Goal: Information Seeking & Learning: Learn about a topic

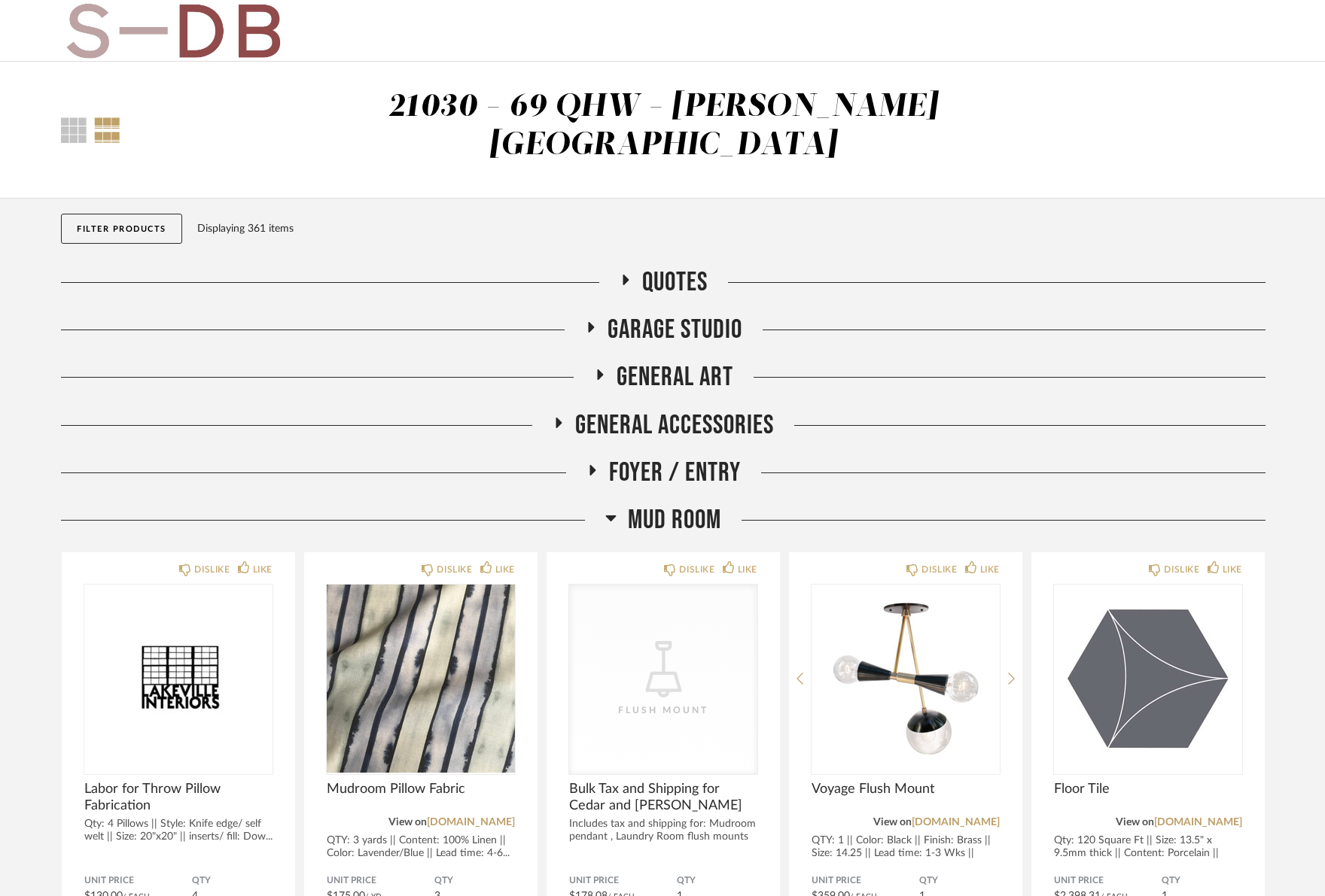
click at [130, 213] on button "Filter Products" at bounding box center [121, 228] width 121 height 30
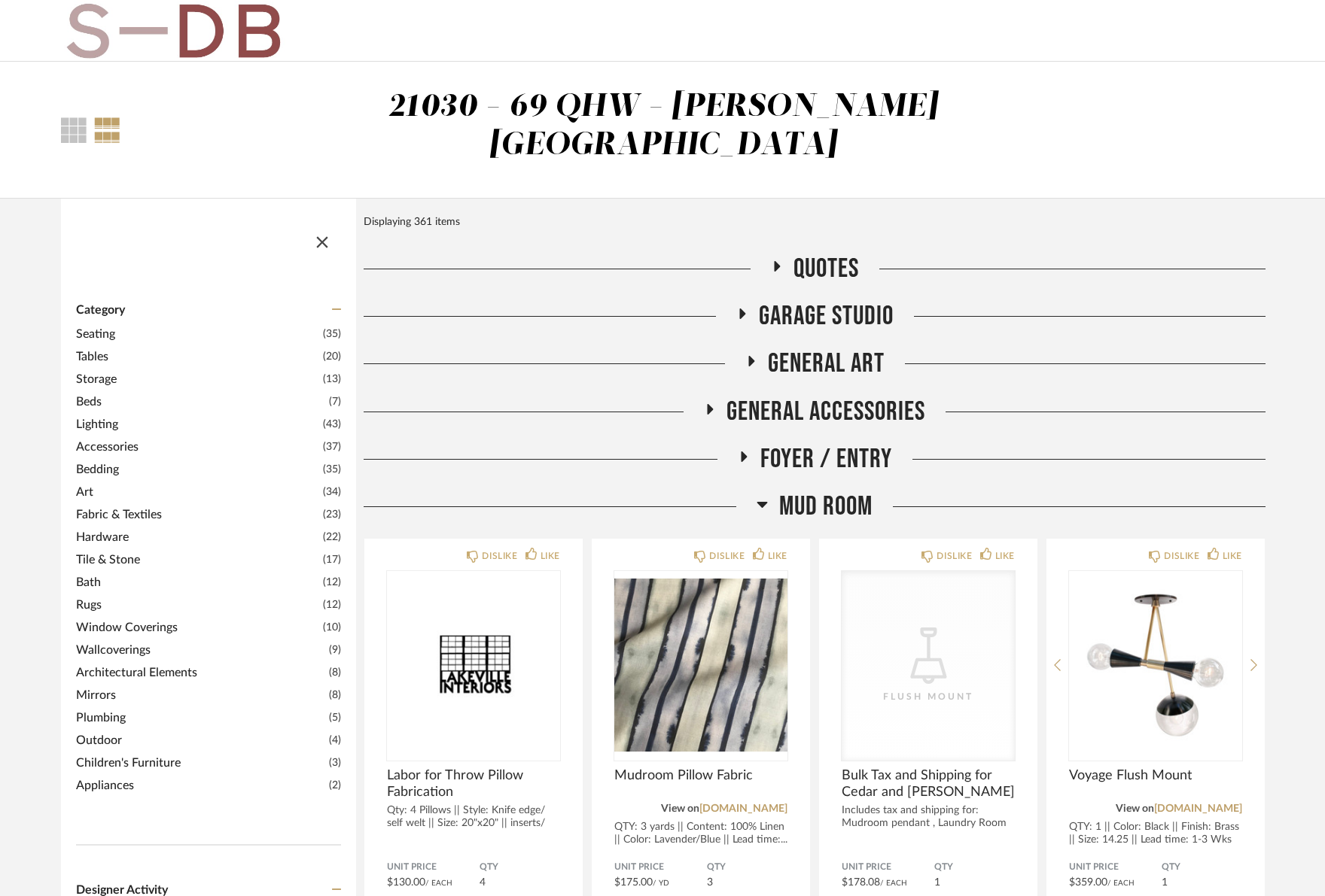
click at [95, 348] on span "Tables" at bounding box center [198, 357] width 243 height 18
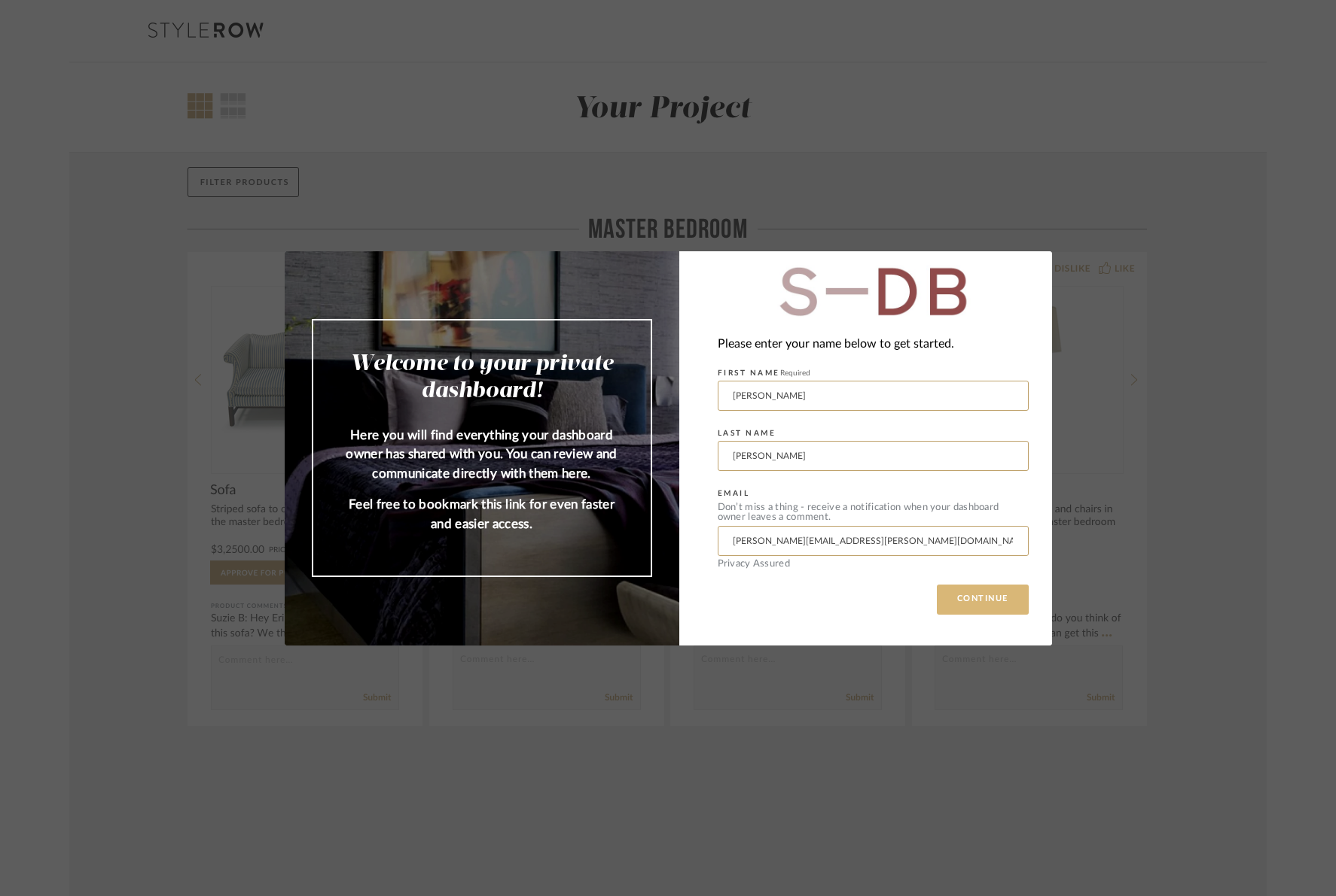
click at [979, 607] on button "CONTINUE" at bounding box center [982, 599] width 92 height 30
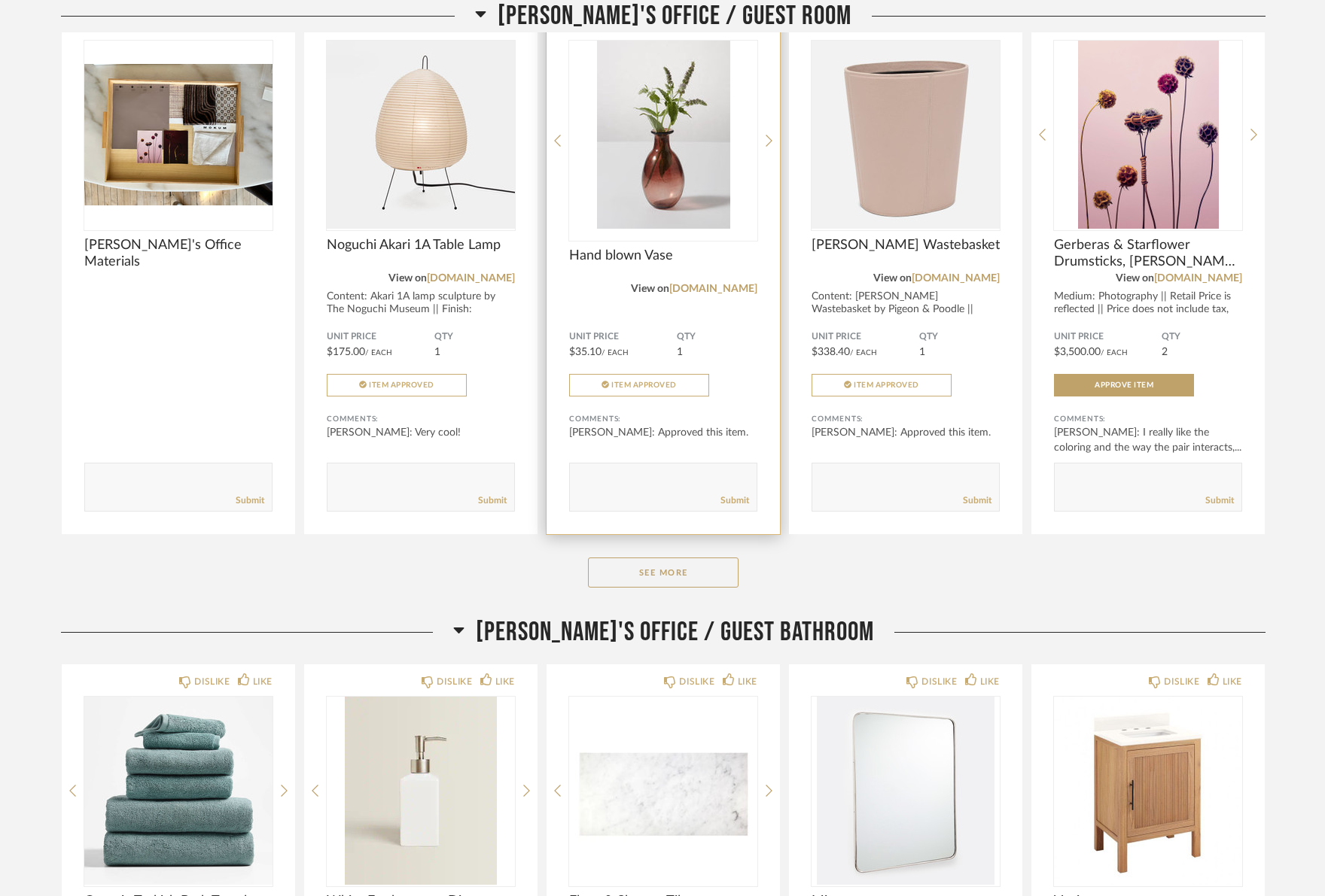
scroll to position [5392, 0]
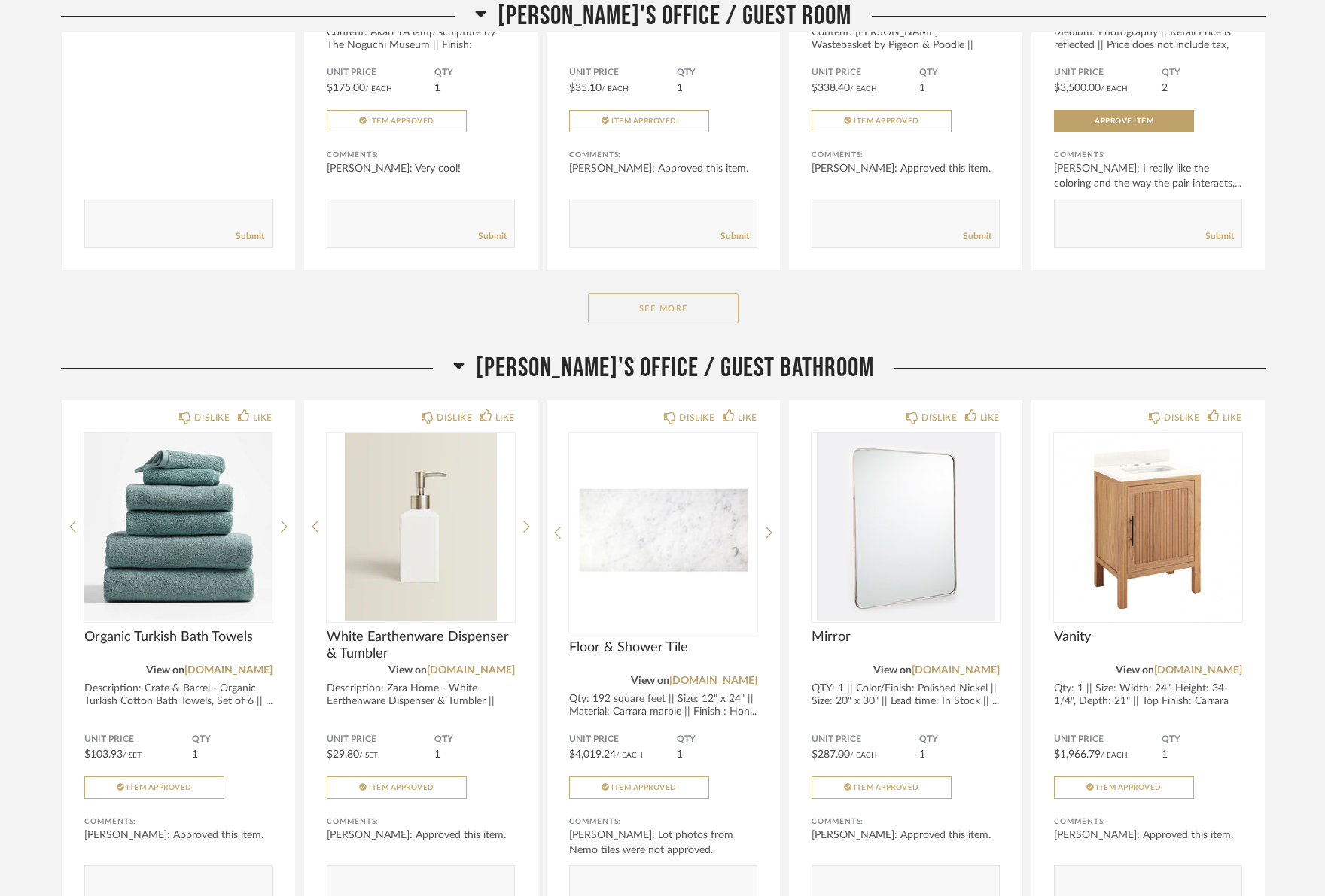
click at [668, 293] on button "See More" at bounding box center [664, 308] width 151 height 30
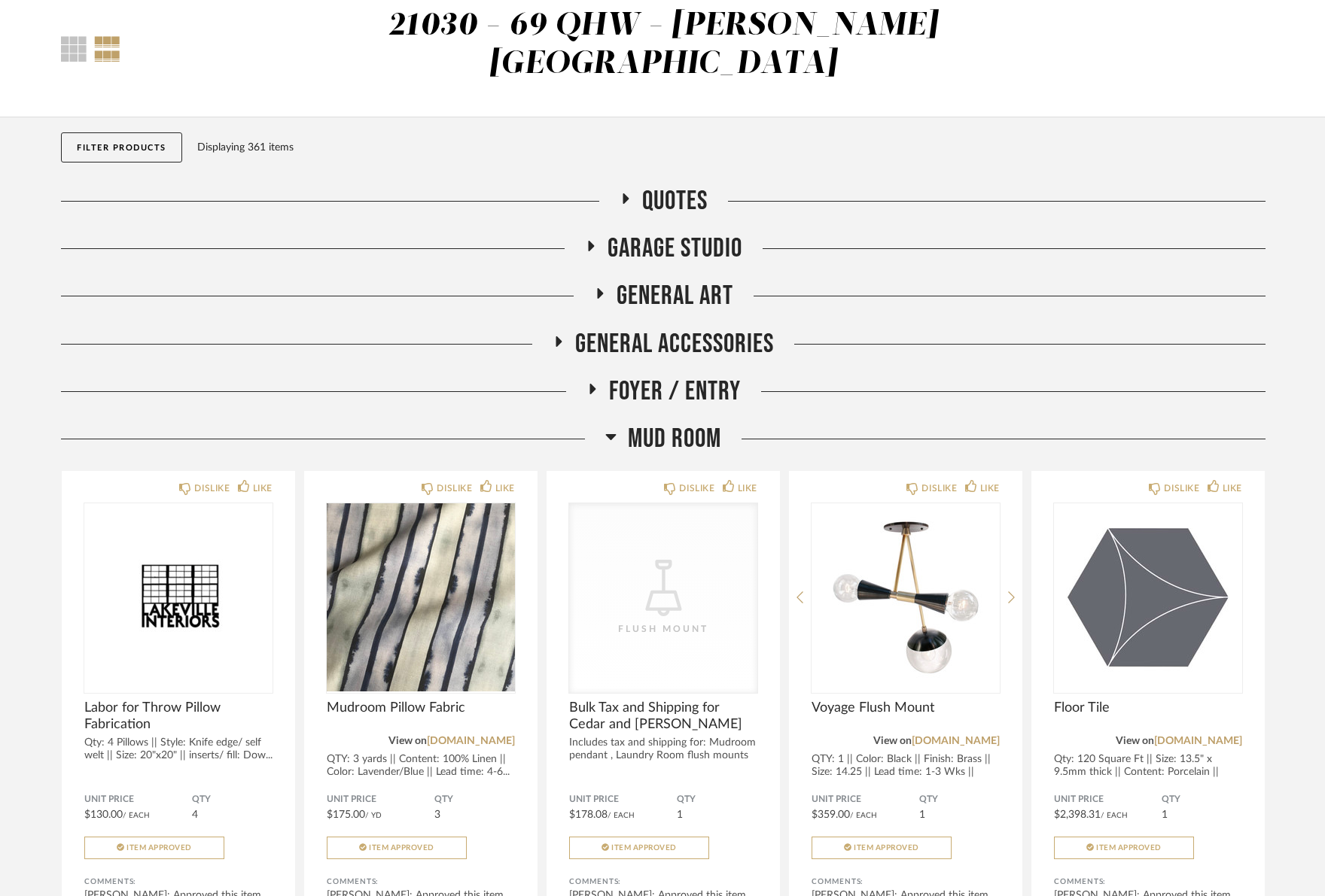
scroll to position [0, 0]
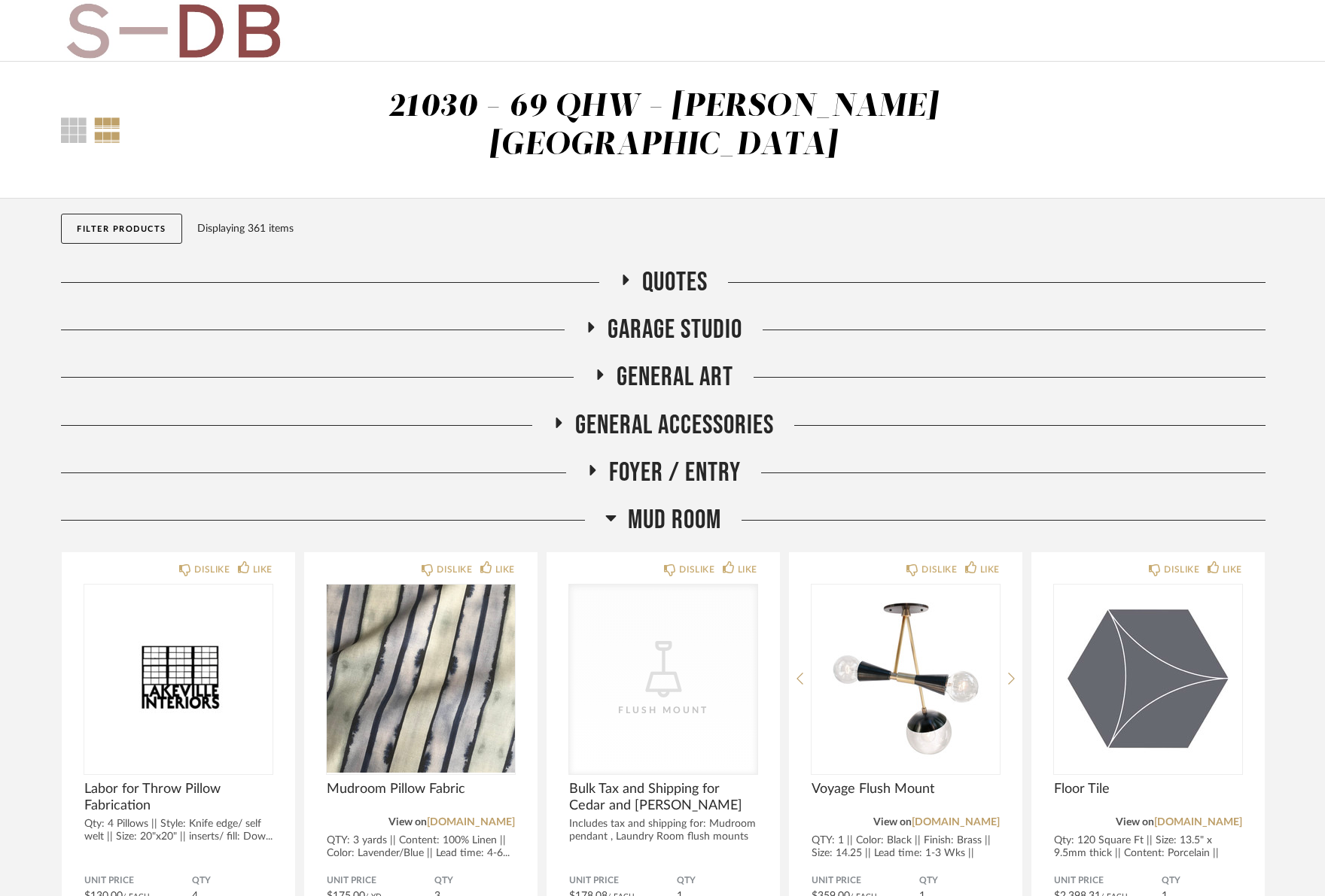
click at [660, 314] on span "Garage Studio" at bounding box center [675, 330] width 134 height 33
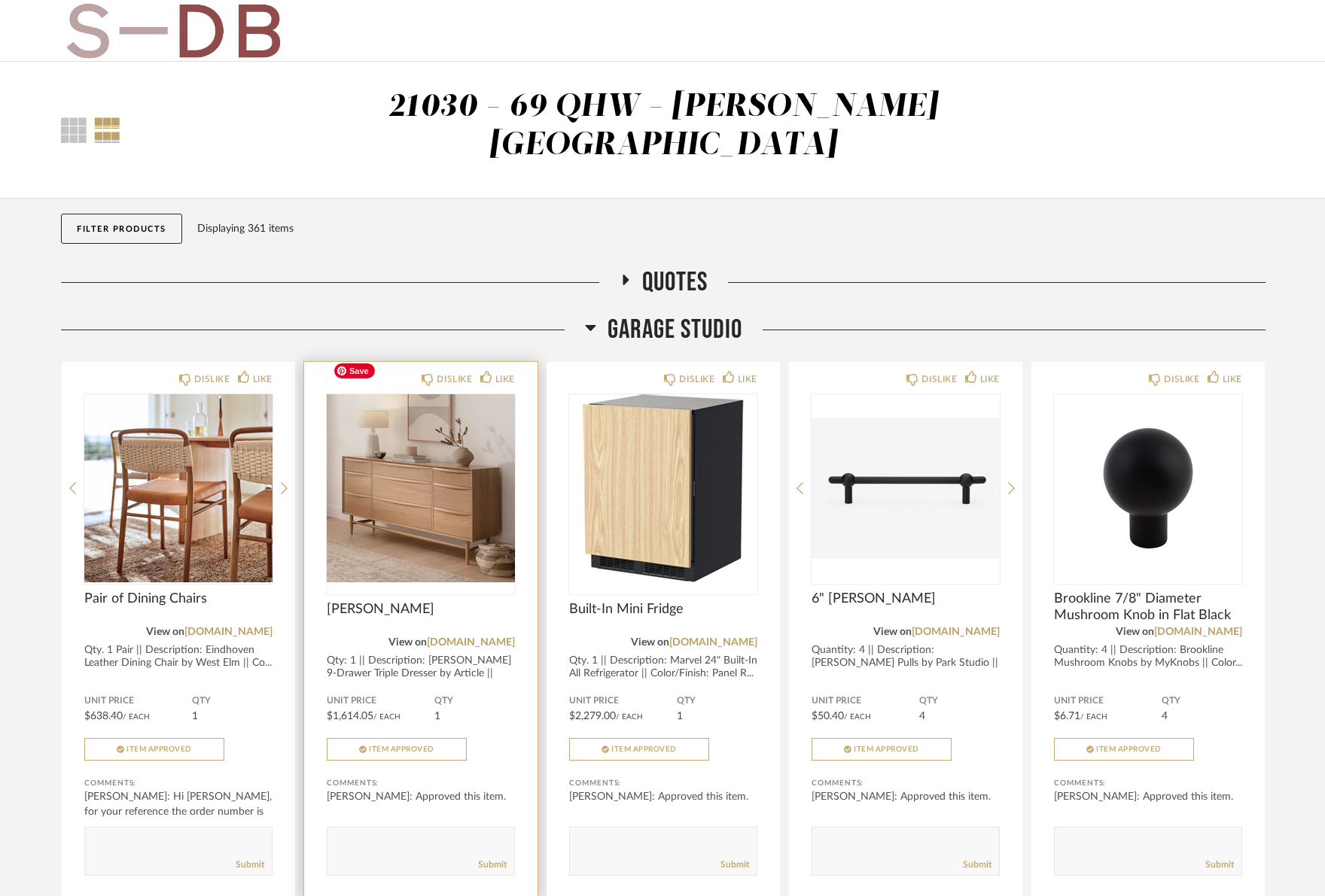
click at [420, 478] on img "0" at bounding box center [420, 487] width 188 height 188
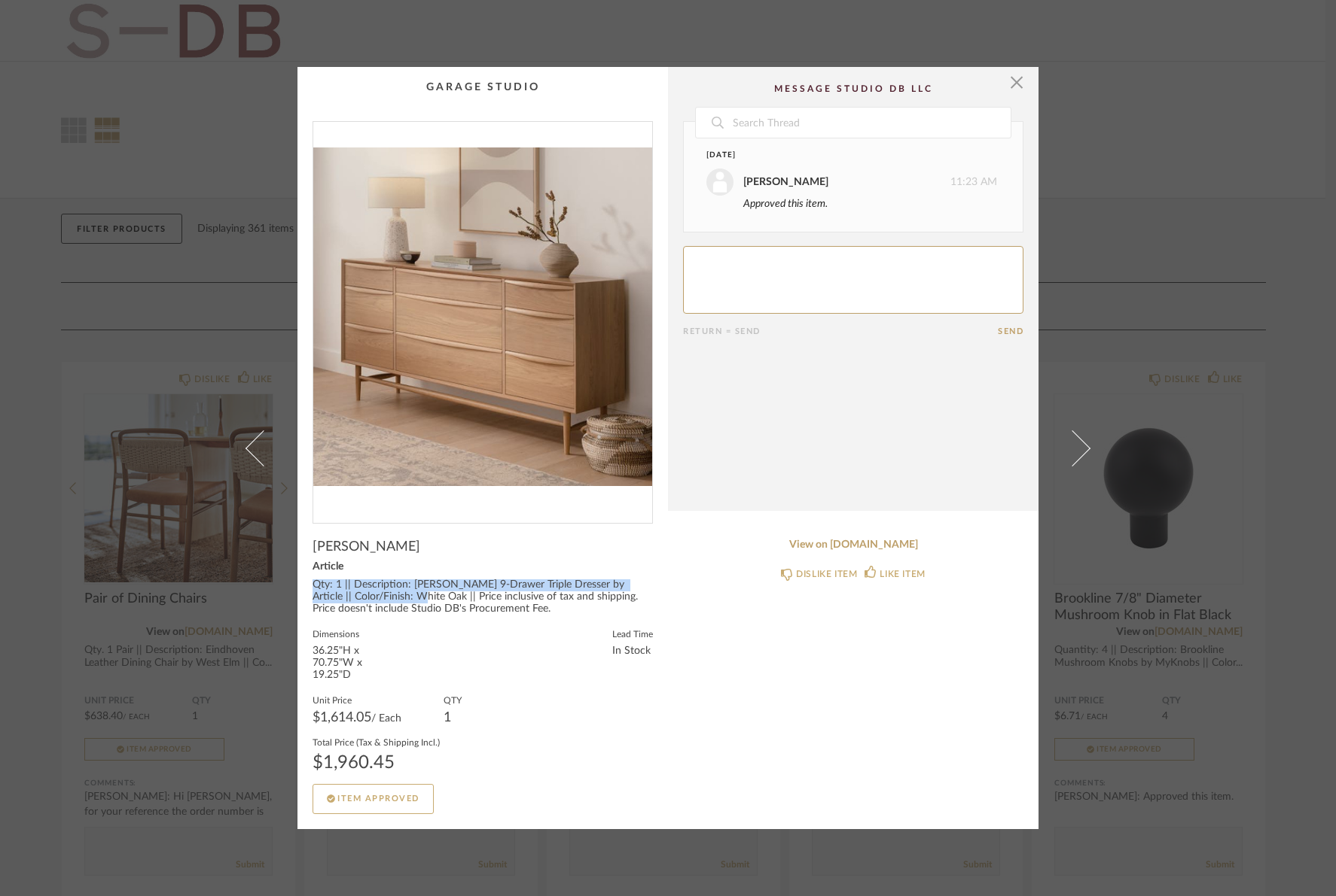
drag, startPoint x: 307, startPoint y: 584, endPoint x: 418, endPoint y: 593, distance: 111.4
click at [418, 593] on div "Qty: 1 || Description: [PERSON_NAME] 9-Drawer Triple Dresser by Article || Colo…" at bounding box center [482, 597] width 341 height 36
click at [412, 593] on div "Qty: 1 || Description: [PERSON_NAME] 9-Drawer Triple Dresser by Article || Colo…" at bounding box center [482, 597] width 341 height 36
drag, startPoint x: 349, startPoint y: 586, endPoint x: 371, endPoint y: 596, distance: 24.2
click at [371, 596] on div "Qty: 1 || Description: [PERSON_NAME] 9-Drawer Triple Dresser by Article || Colo…" at bounding box center [482, 597] width 341 height 36
